Goal: Task Accomplishment & Management: Complete application form

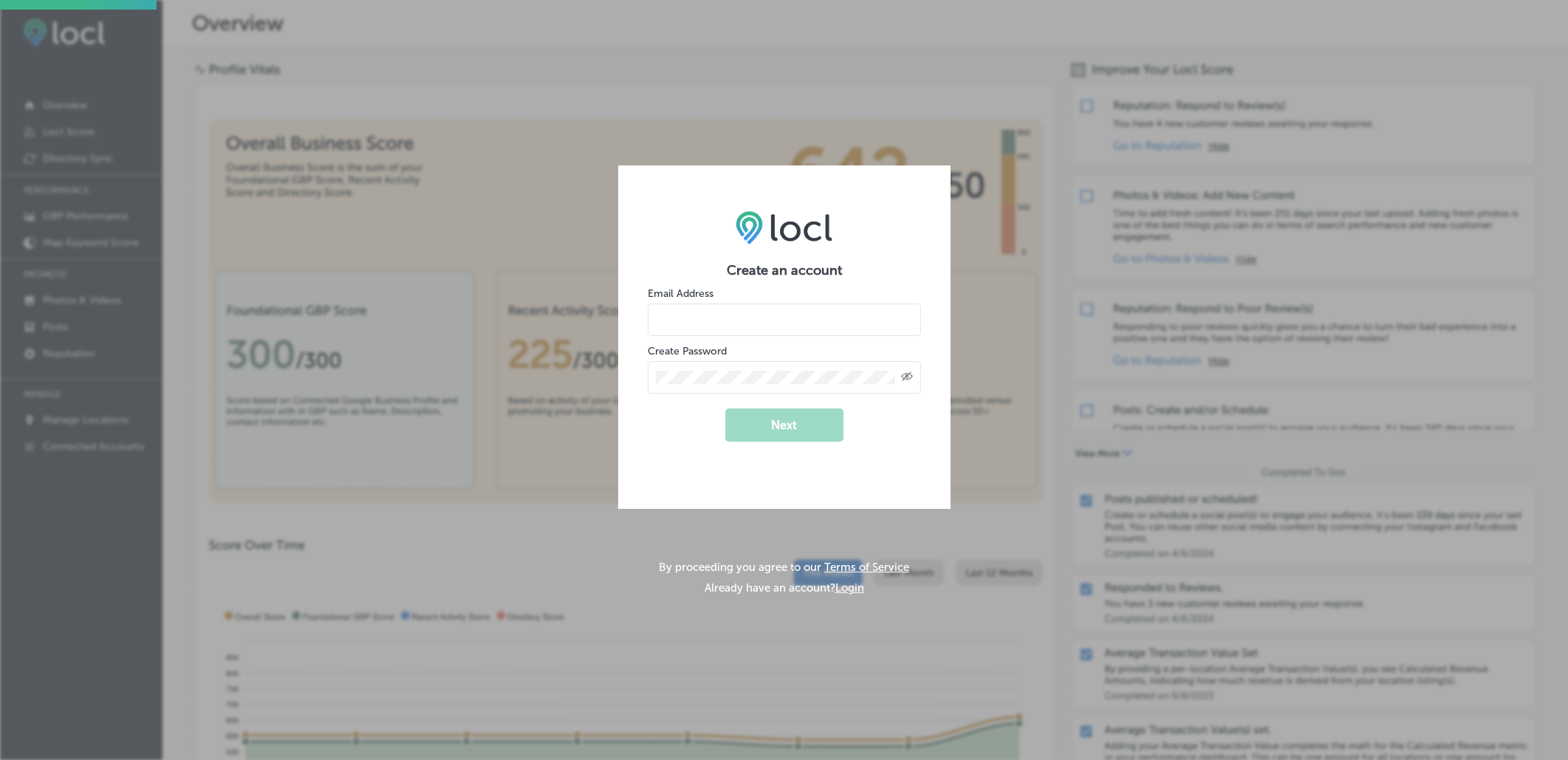
click at [717, 317] on input "email" at bounding box center [784, 320] width 273 height 32
type input "[EMAIL_ADDRESS][DOMAIN_NAME]"
click at [696, 384] on div "Created with Sketch." at bounding box center [784, 377] width 273 height 32
click at [795, 419] on button "Next" at bounding box center [784, 424] width 118 height 33
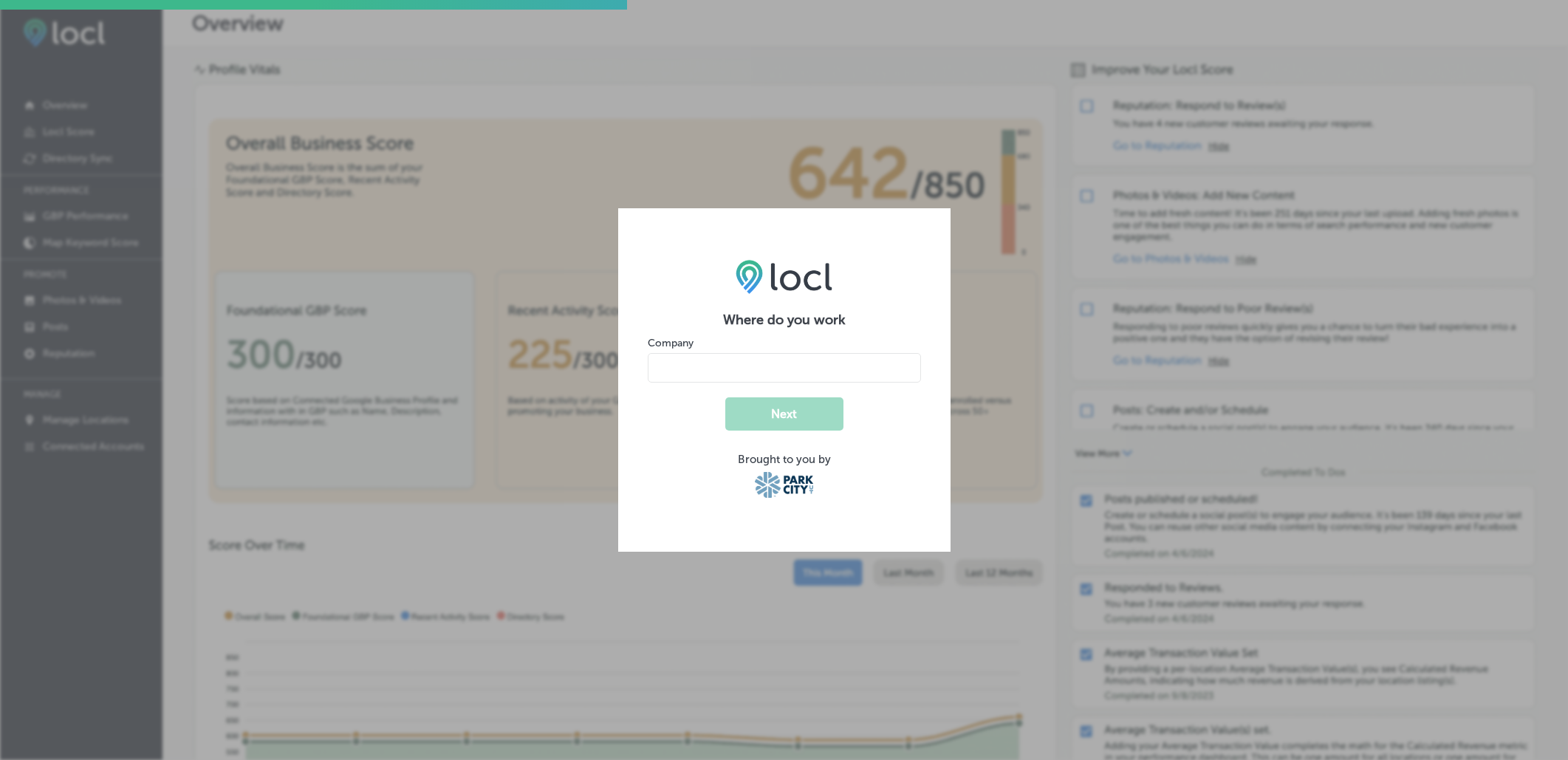
click at [770, 372] on input "name" at bounding box center [784, 367] width 273 height 30
type input "The Scout Guide [GEOGRAPHIC_DATA]"
click at [766, 415] on button "Next" at bounding box center [784, 413] width 118 height 33
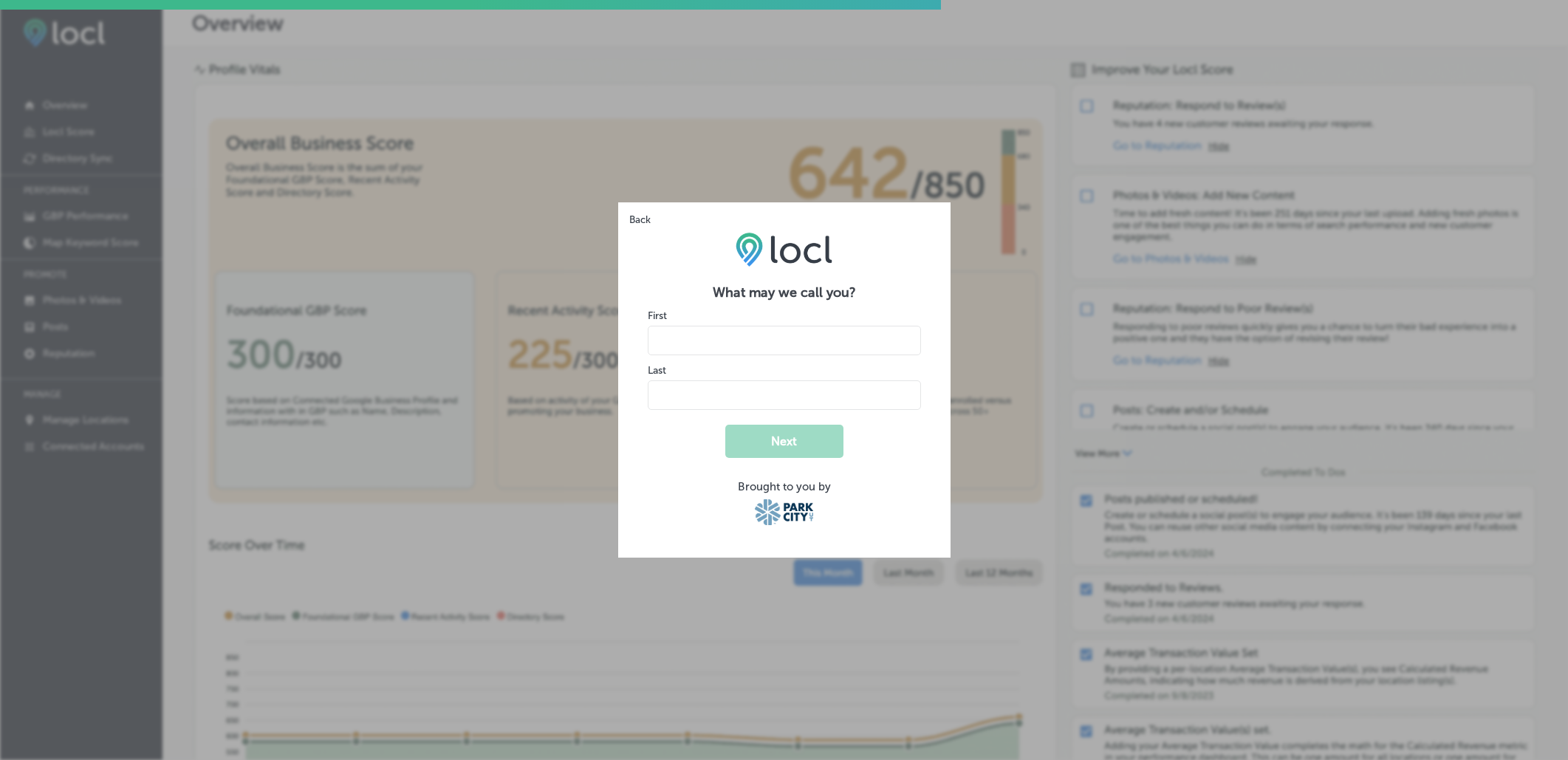
click at [751, 338] on input "name" at bounding box center [784, 340] width 273 height 30
click at [672, 339] on input "name" at bounding box center [784, 340] width 273 height 30
type input "Sunny"
type input "[PERSON_NAME]"
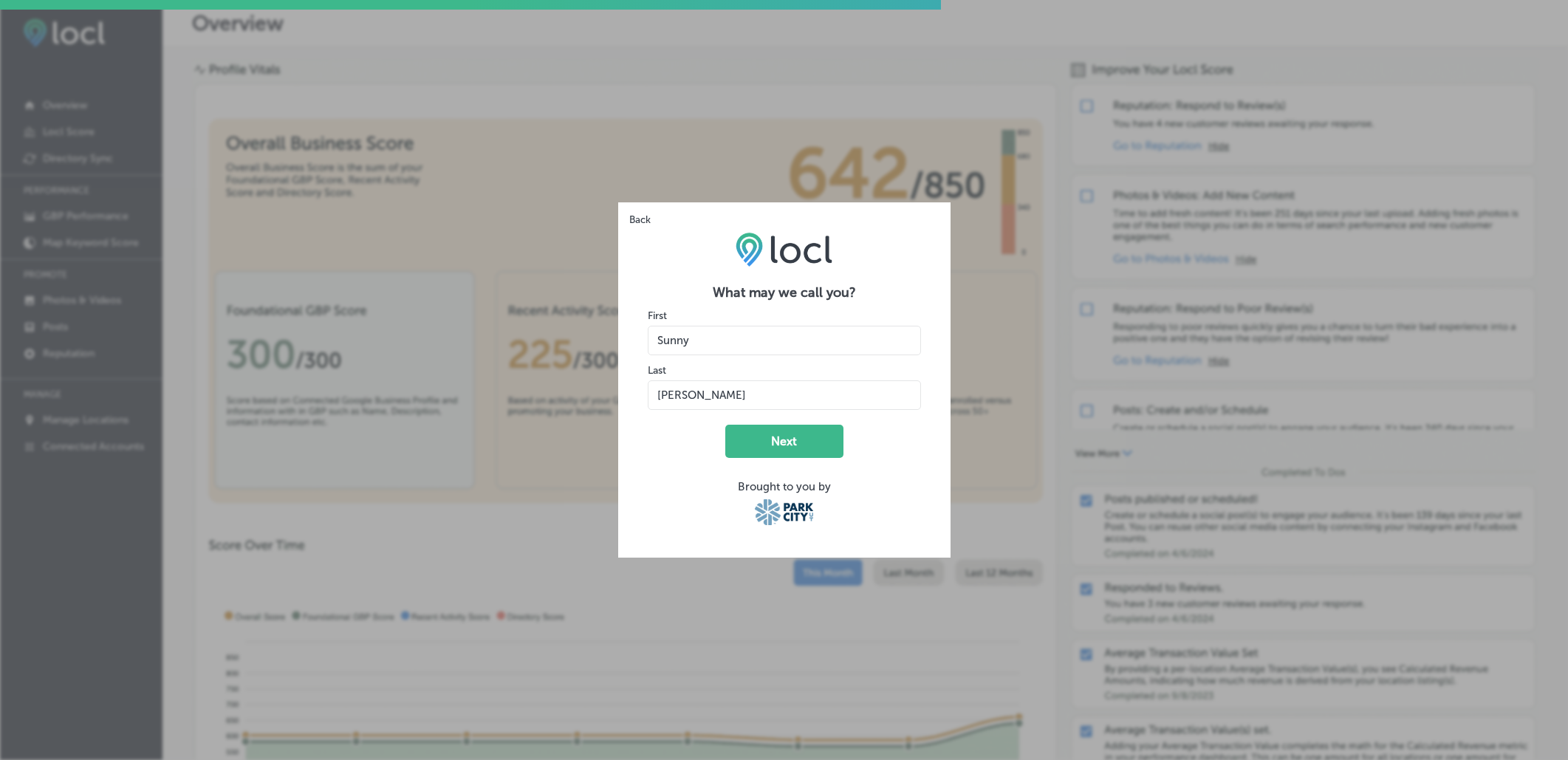
click at [670, 450] on form "What may we call you? First Last Next Brought to you by" at bounding box center [784, 405] width 273 height 243
click at [792, 439] on button "Next" at bounding box center [784, 441] width 118 height 33
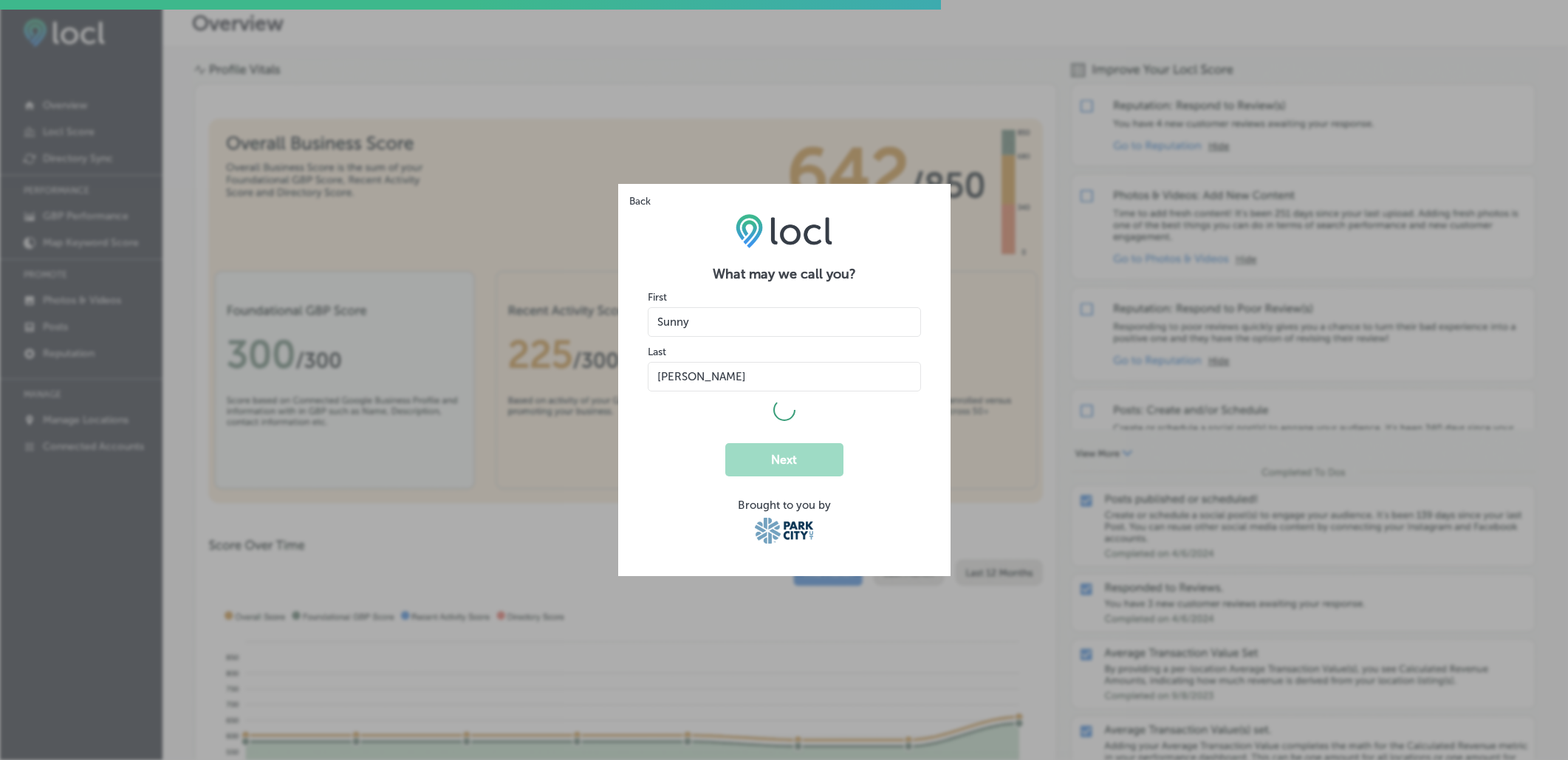
select select "US"
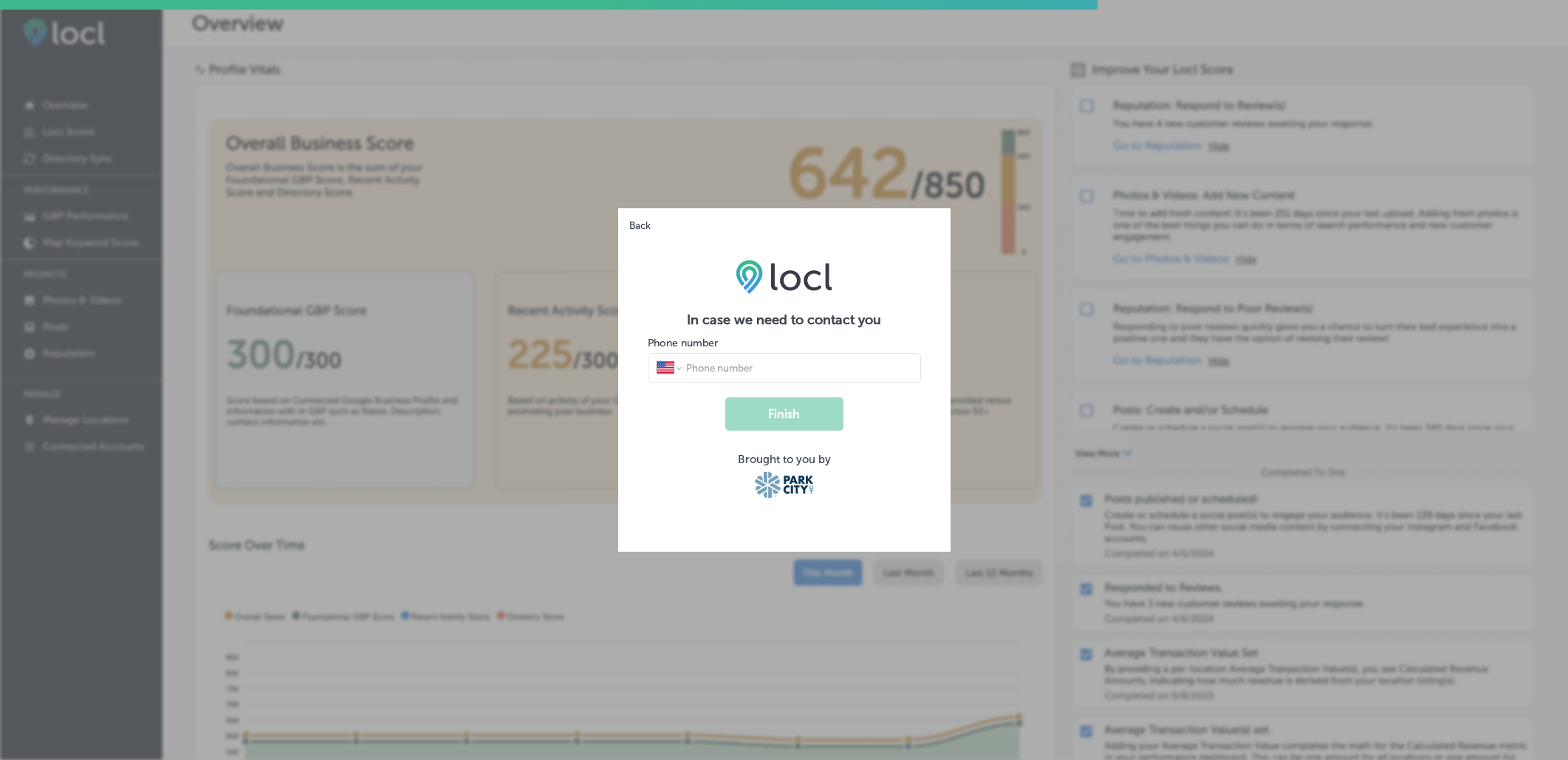
click at [776, 367] on input "tel" at bounding box center [798, 368] width 227 height 14
type input "[PHONE_NUMBER]"
click at [760, 402] on button "Finish" at bounding box center [784, 413] width 118 height 33
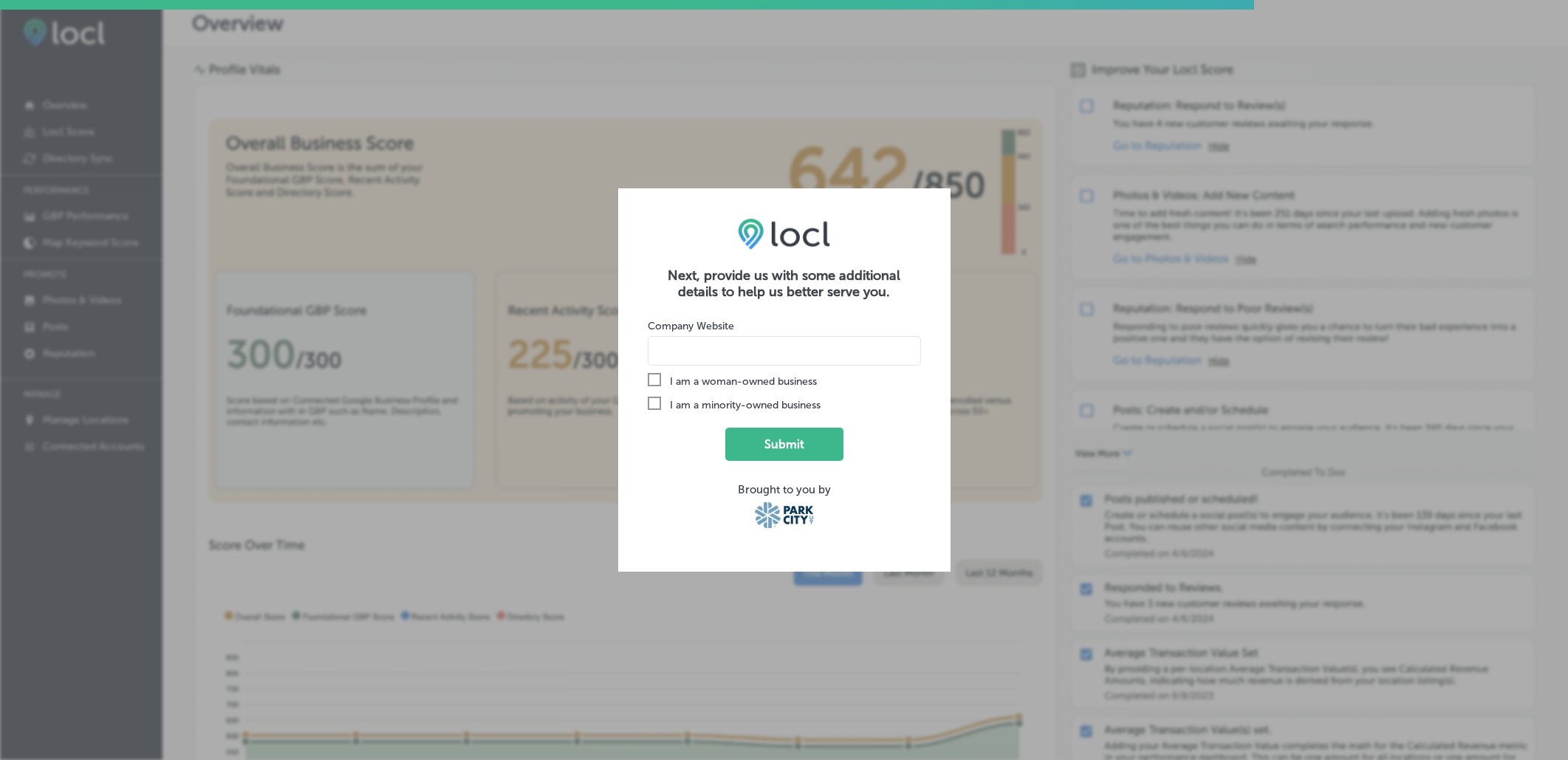
click at [751, 381] on label "Check Created with Sketch. I am a woman-owned business" at bounding box center [784, 381] width 273 height 16
click at [0, 0] on input "Check Created with Sketch. I am a woman-owned business" at bounding box center [0, 0] width 0 height 0
click at [752, 337] on input at bounding box center [784, 350] width 273 height 30
type input "[DOMAIN_NAME][URL]"
click at [773, 438] on button "Submit" at bounding box center [784, 444] width 118 height 33
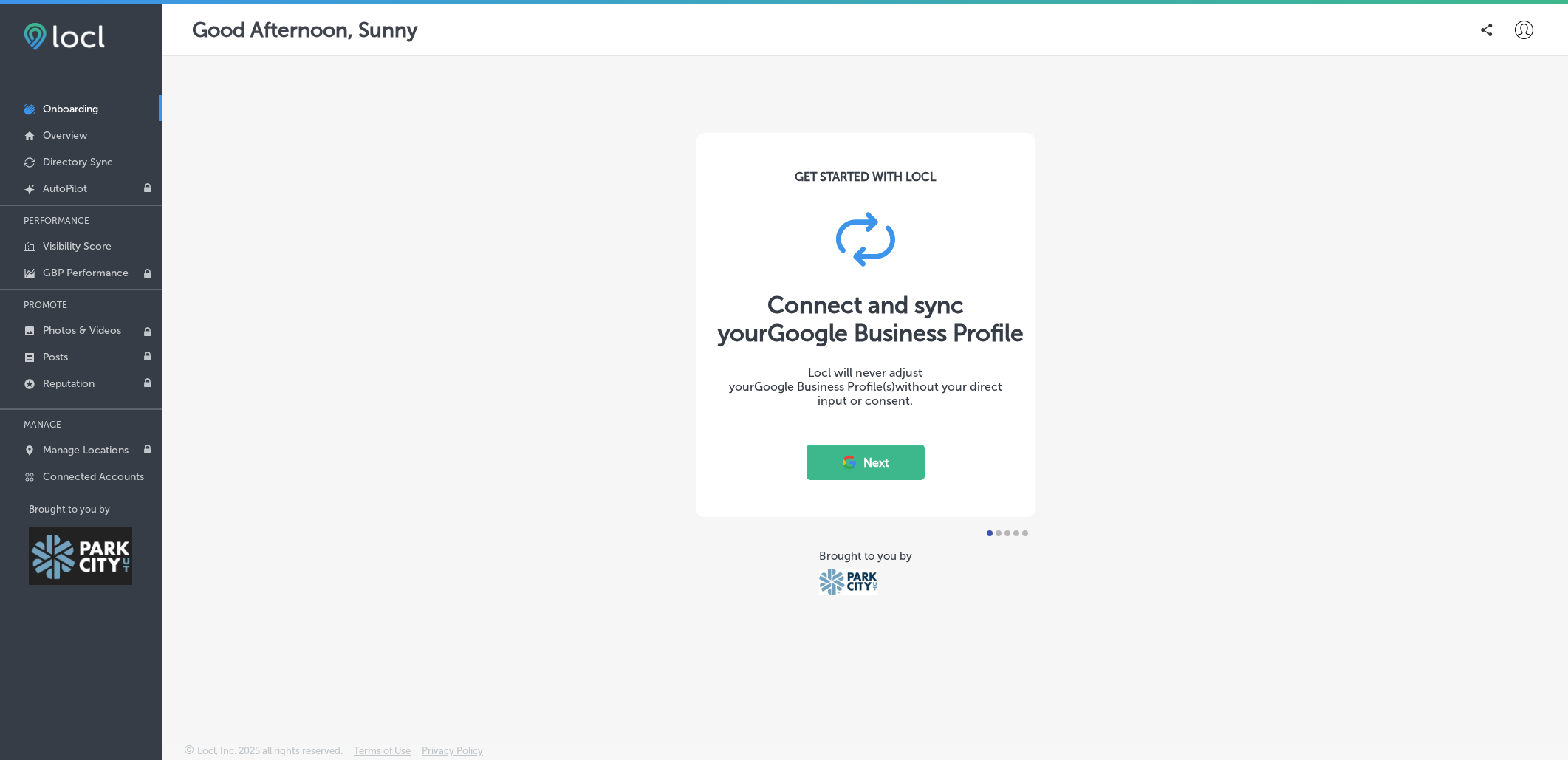
click at [885, 464] on button "Next" at bounding box center [865, 462] width 118 height 36
